Goal: Navigation & Orientation: Find specific page/section

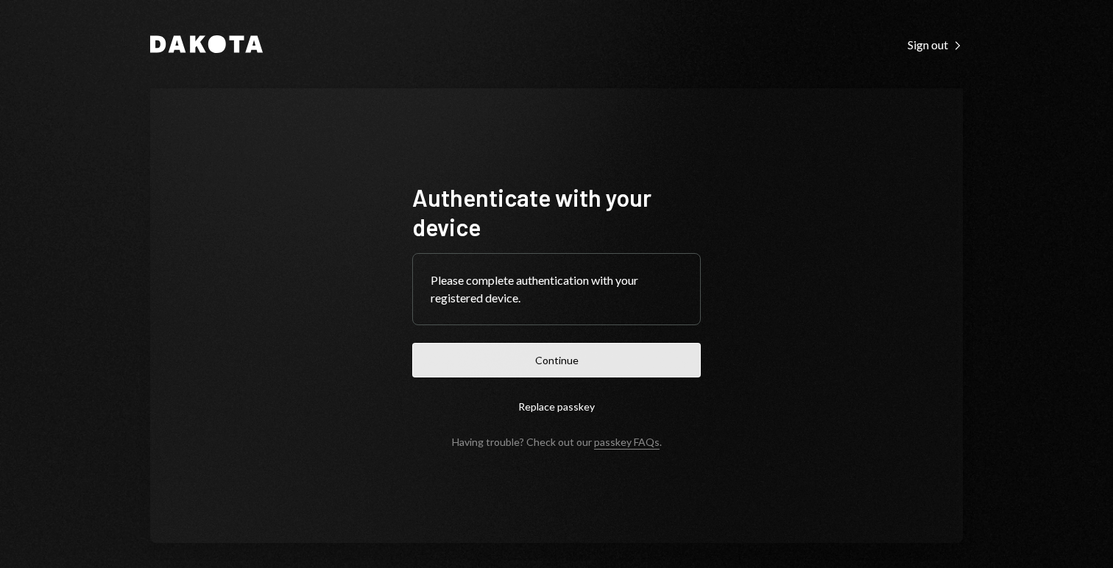
click at [599, 365] on button "Continue" at bounding box center [556, 360] width 288 height 35
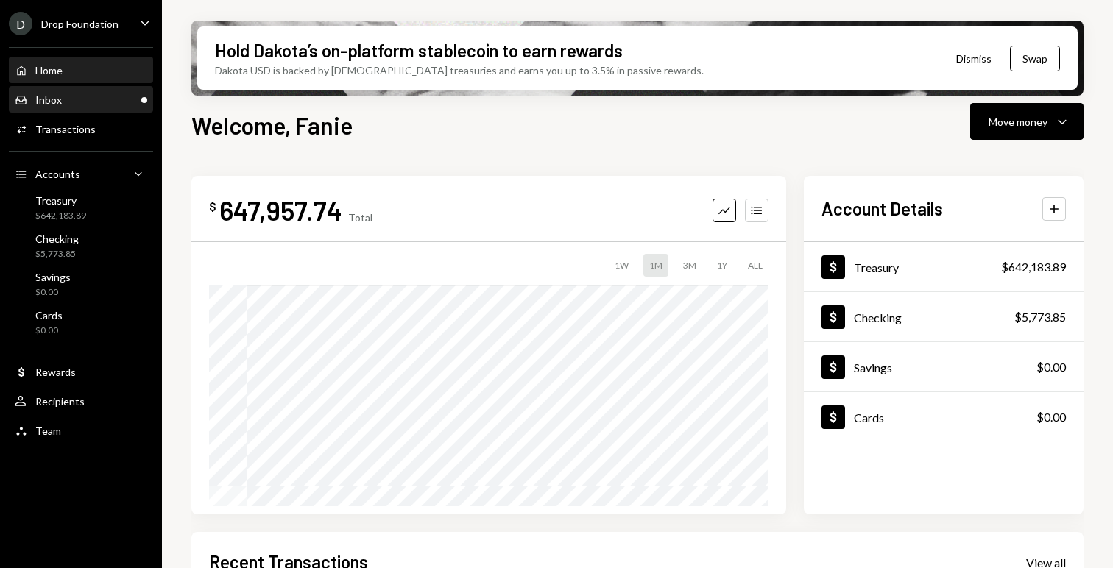
click at [71, 108] on div "Inbox Inbox" at bounding box center [81, 100] width 132 height 25
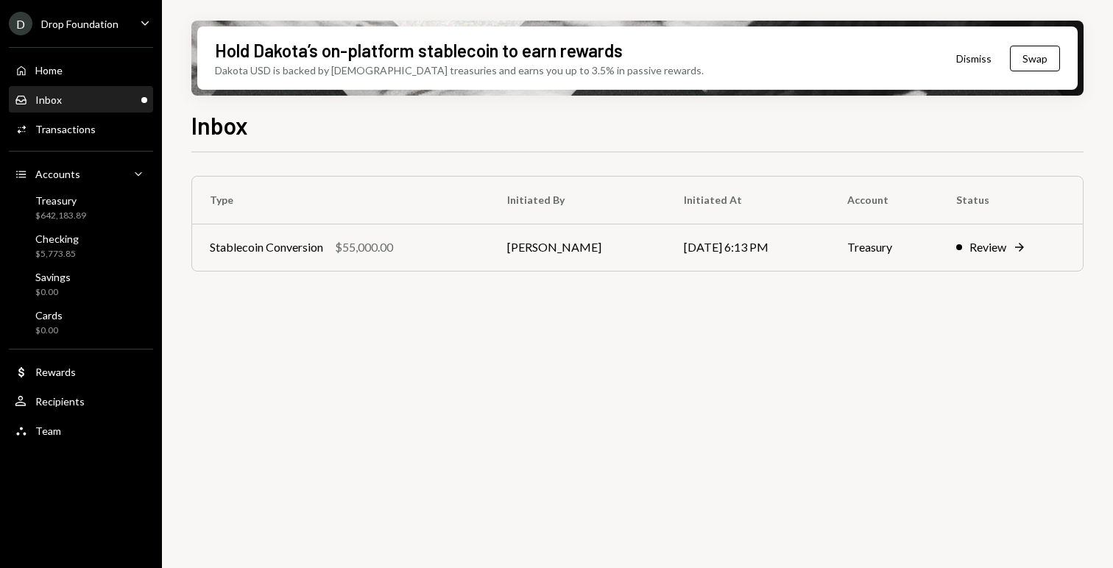
click at [122, 20] on div "D Drop Foundation Caret Down" at bounding box center [81, 24] width 162 height 24
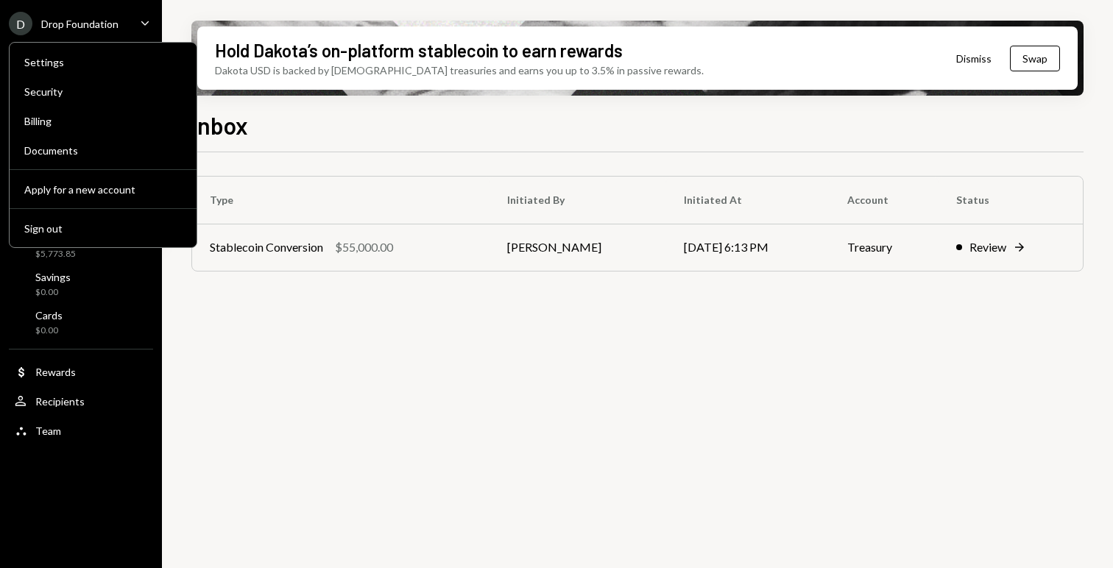
click at [302, 107] on div "Inbox" at bounding box center [637, 123] width 892 height 32
